Goal: Information Seeking & Learning: Learn about a topic

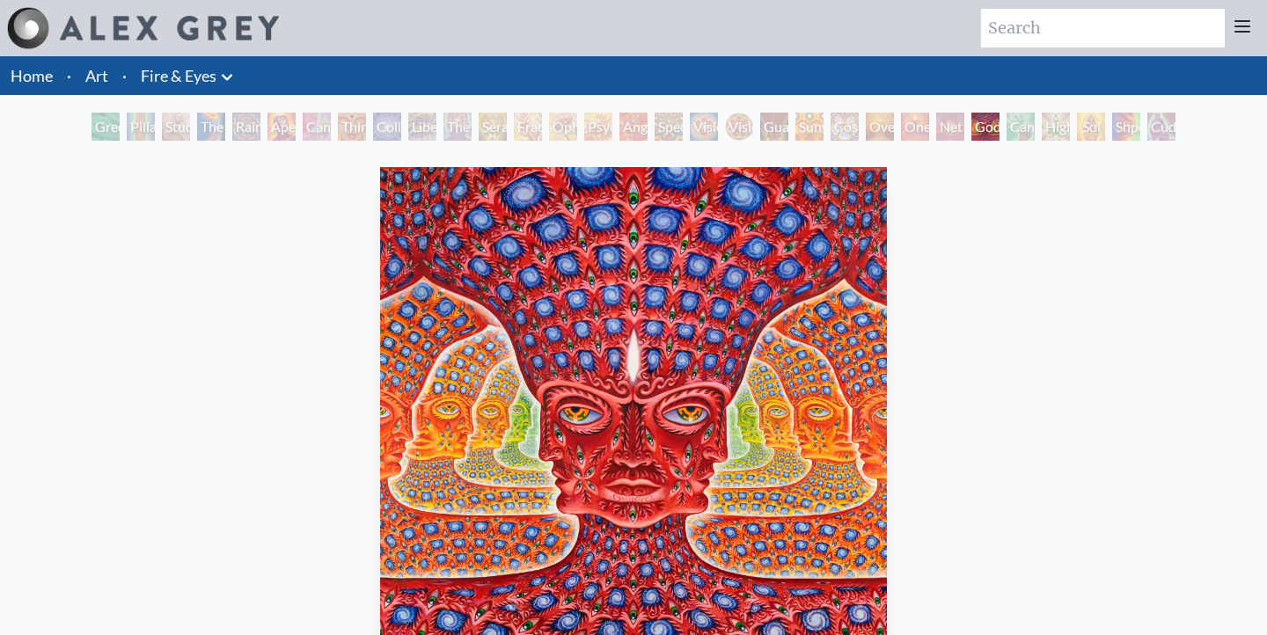
click at [155, 127] on div "Pillar of Awareness" at bounding box center [141, 127] width 28 height 28
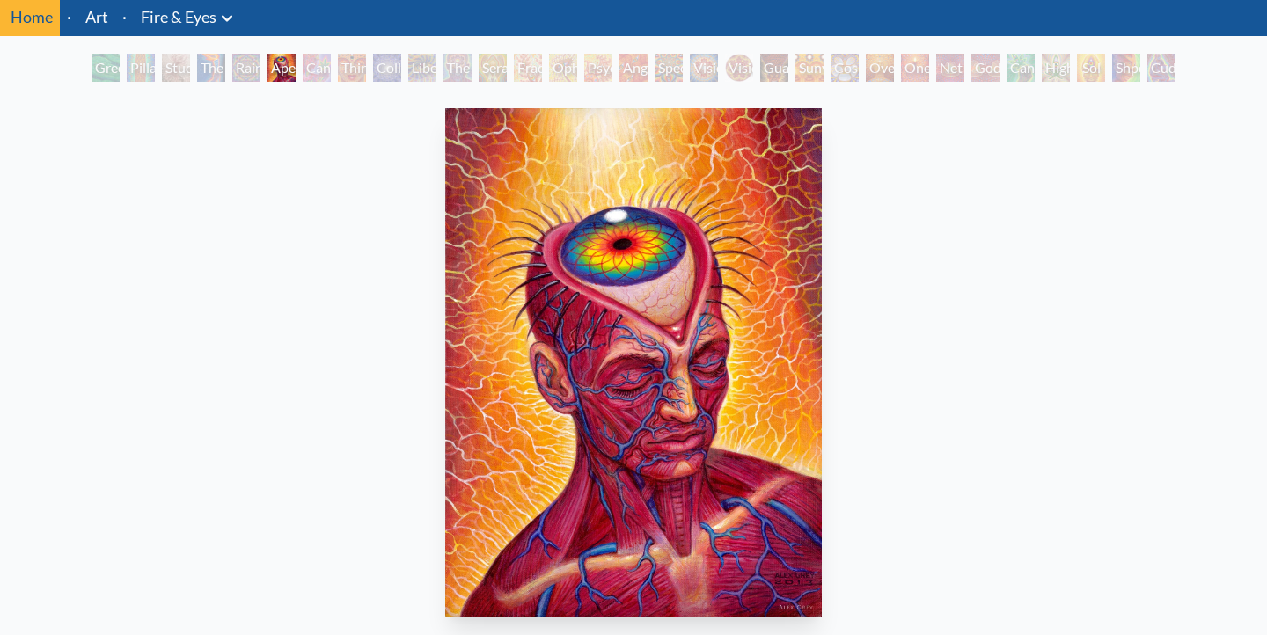
scroll to position [26, 0]
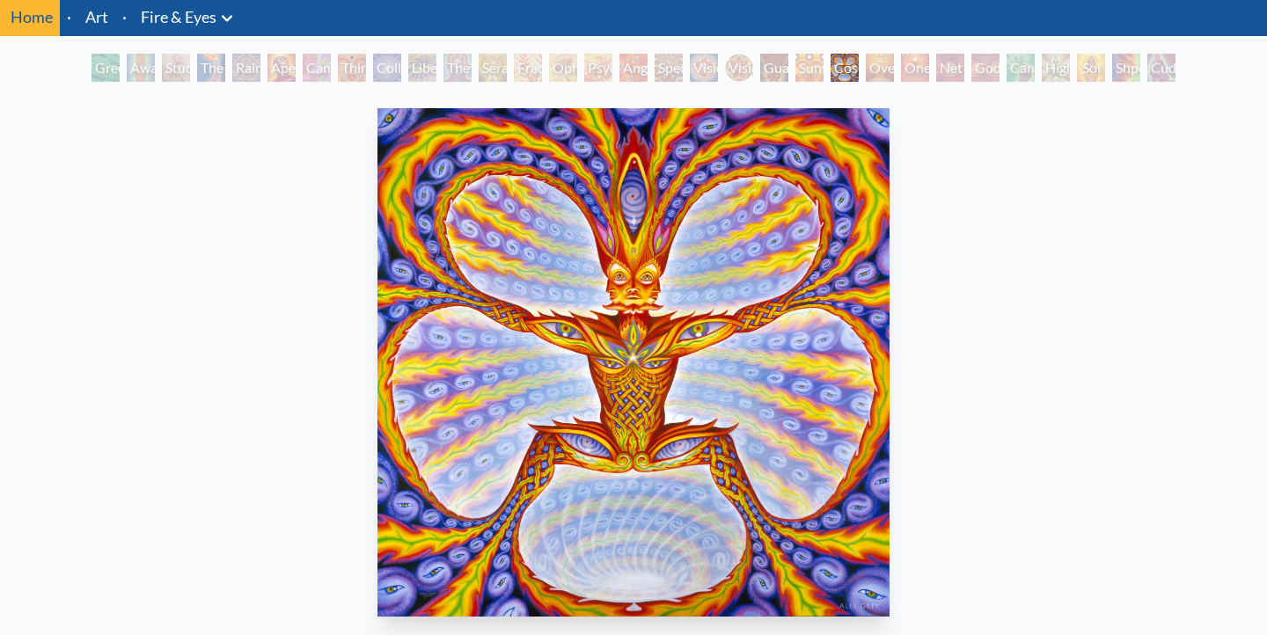
scroll to position [63, 0]
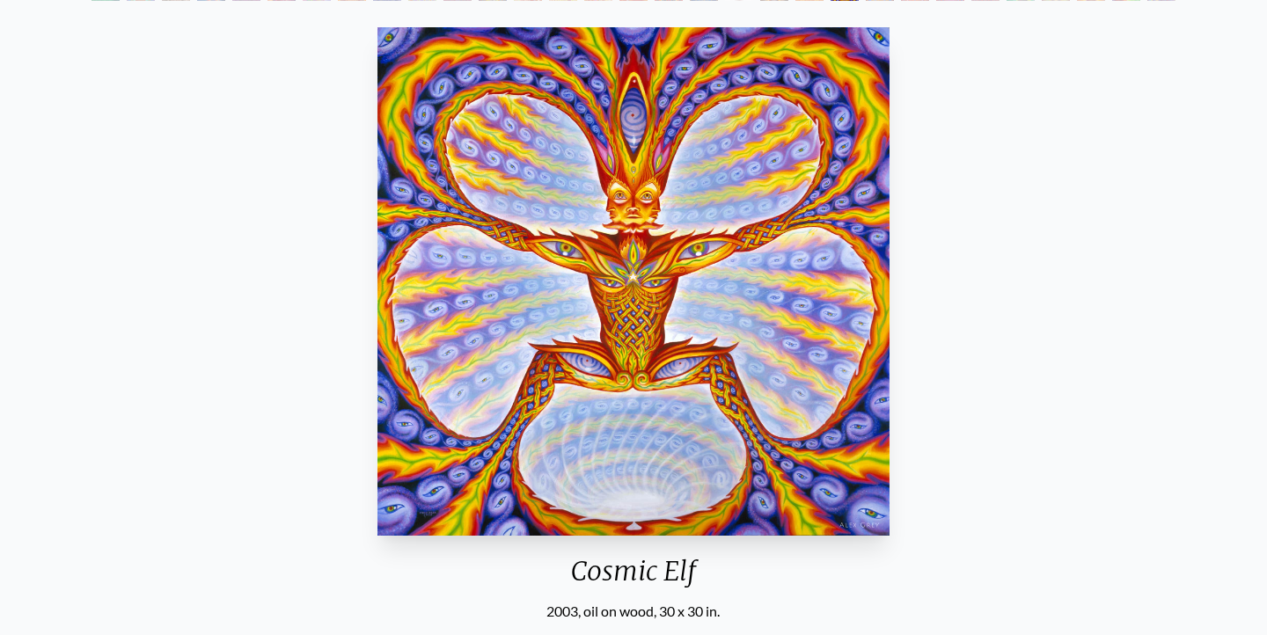
scroll to position [137, 0]
